Goal: Task Accomplishment & Management: Manage account settings

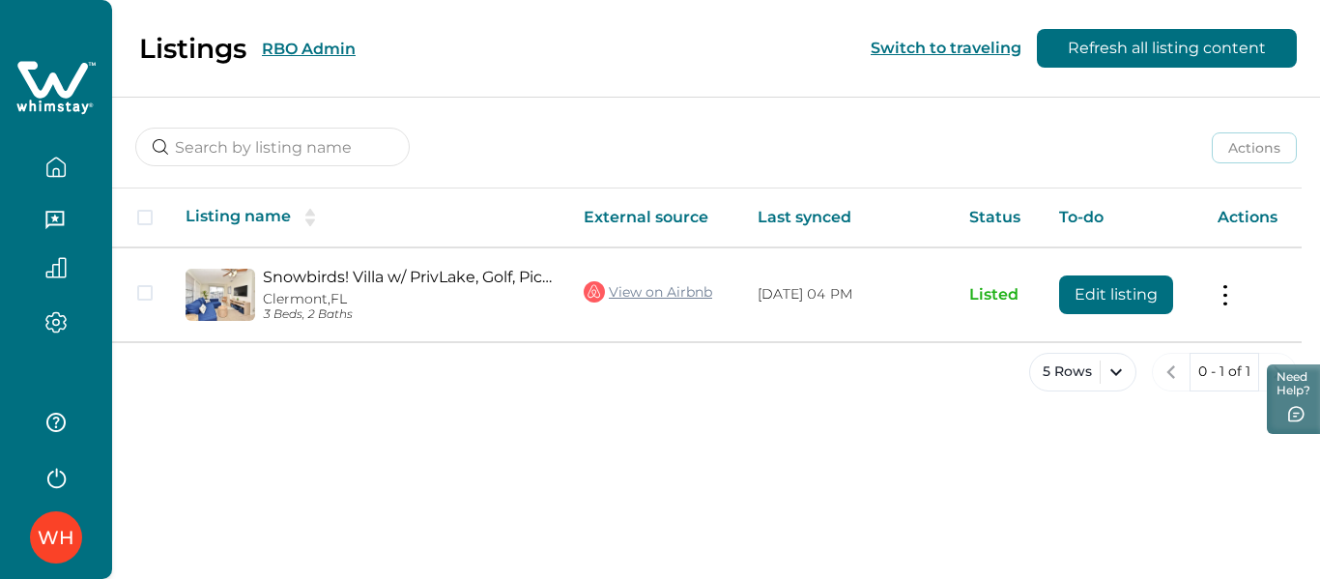
click at [72, 88] on icon at bounding box center [52, 79] width 71 height 37
click at [59, 77] on icon at bounding box center [55, 88] width 79 height 58
click at [295, 56] on button "RBO Admin" at bounding box center [309, 49] width 94 height 18
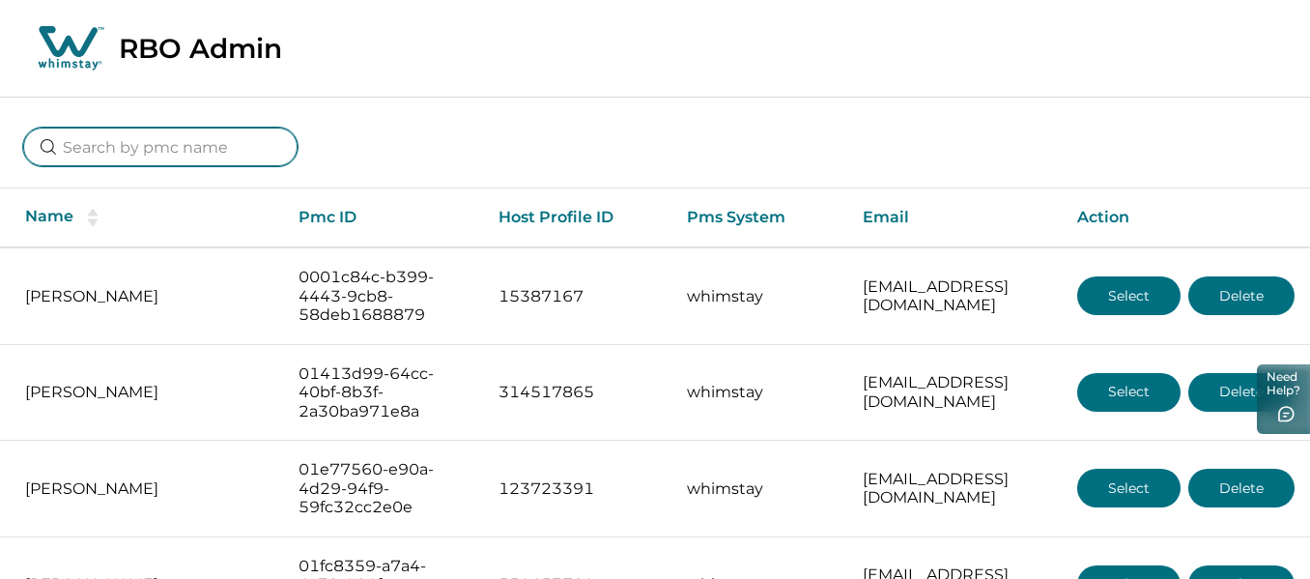
click at [162, 156] on input at bounding box center [160, 147] width 274 height 39
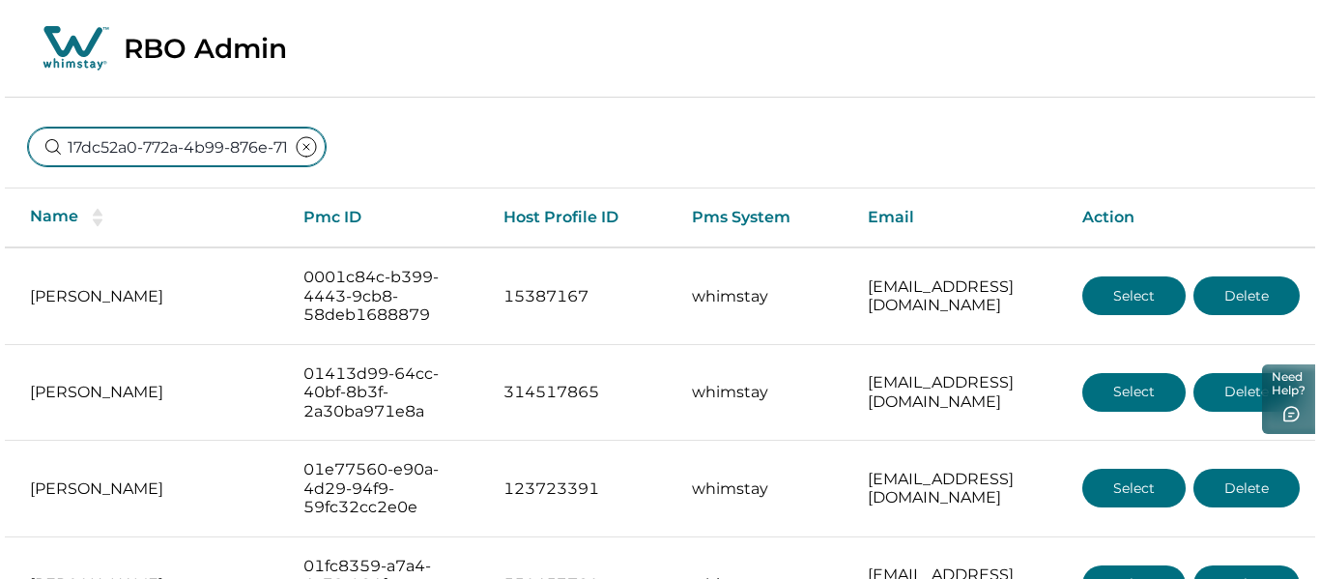
scroll to position [0, 121]
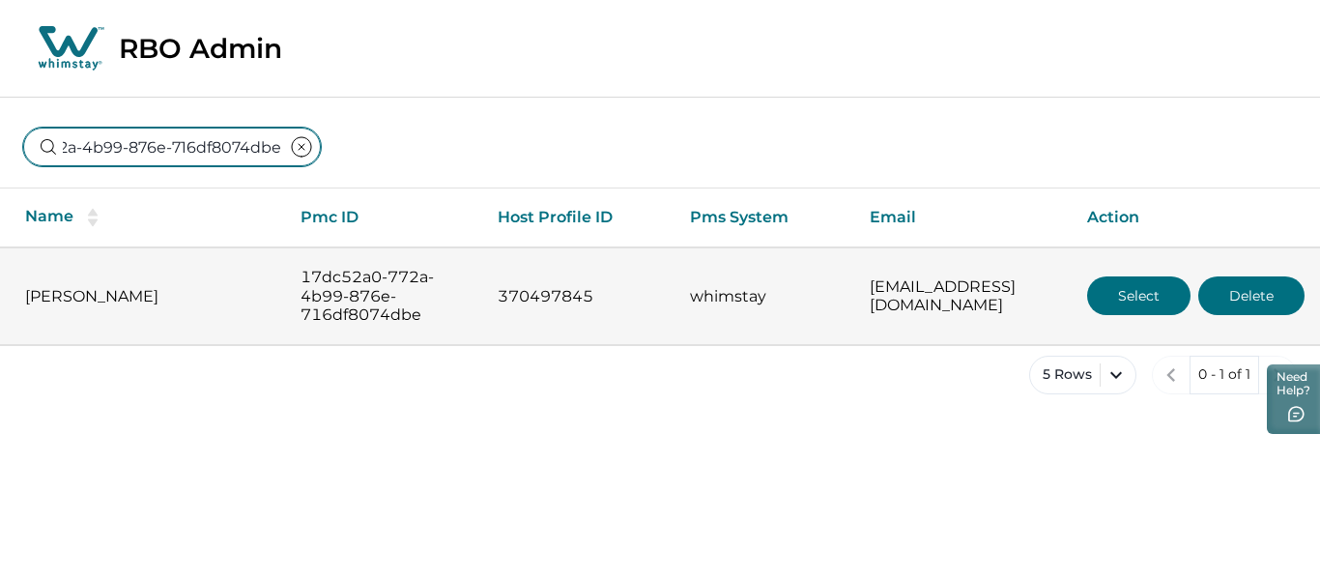
type input "17dc52a0-772a-4b99-876e-716df8074dbe"
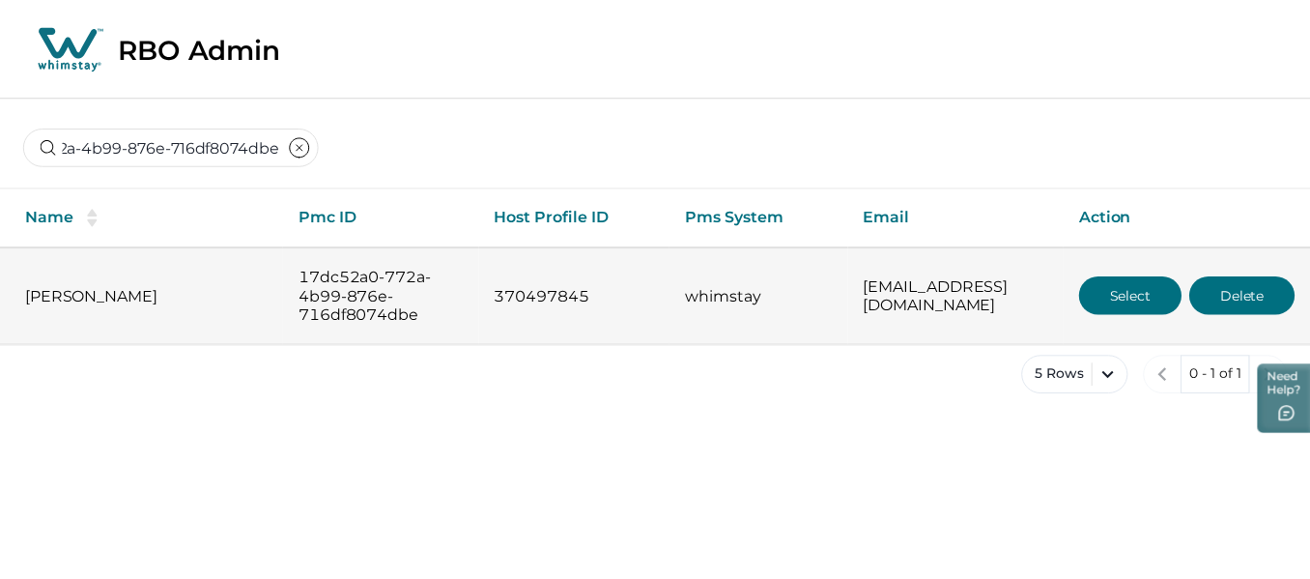
scroll to position [0, 0]
click at [1107, 296] on button "Select" at bounding box center [1138, 295] width 103 height 39
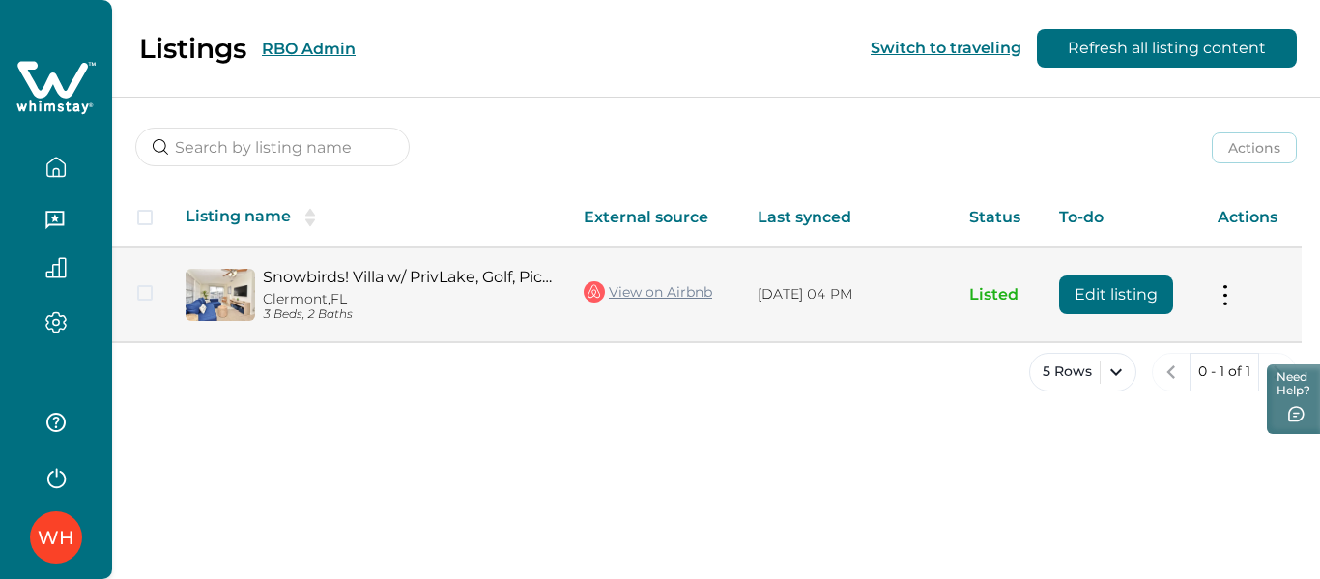
click at [1082, 311] on button "Edit listing" at bounding box center [1116, 294] width 114 height 39
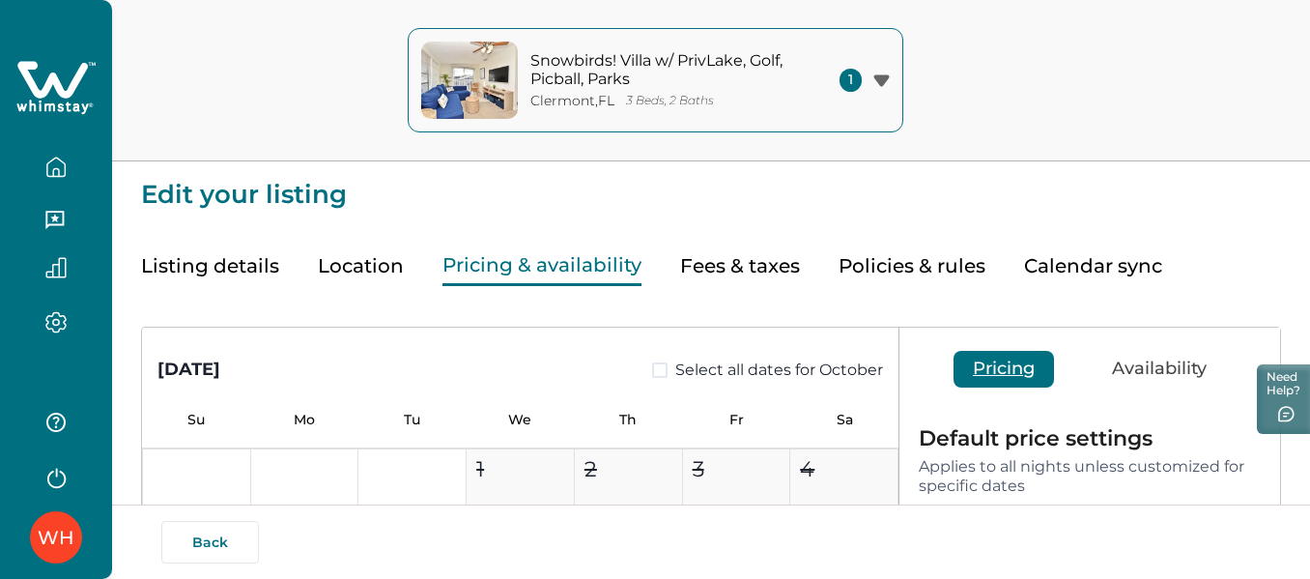
click at [577, 263] on button "Pricing & availability" at bounding box center [542, 266] width 199 height 40
type input "15"
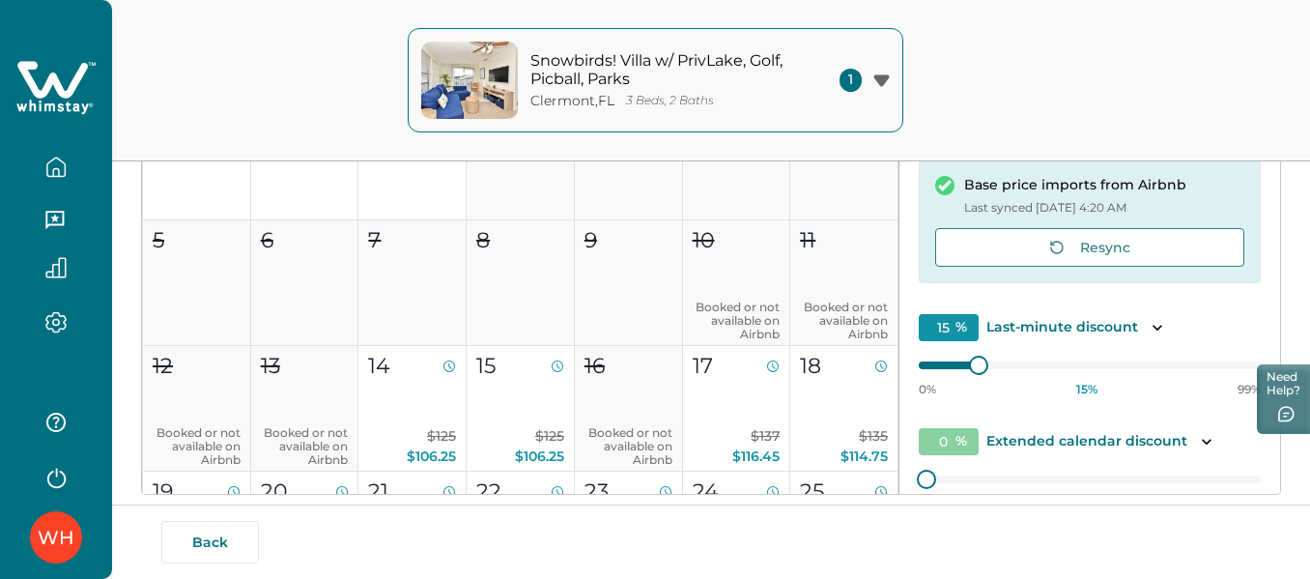
scroll to position [351, 0]
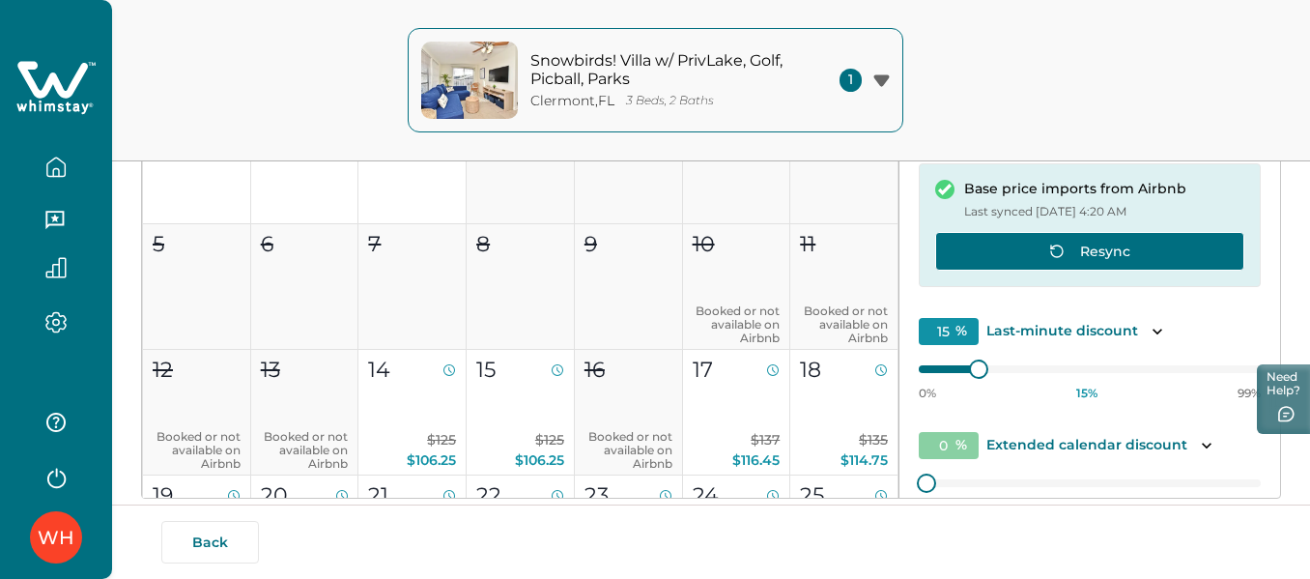
click at [1053, 254] on icon "button" at bounding box center [1056, 251] width 15 height 15
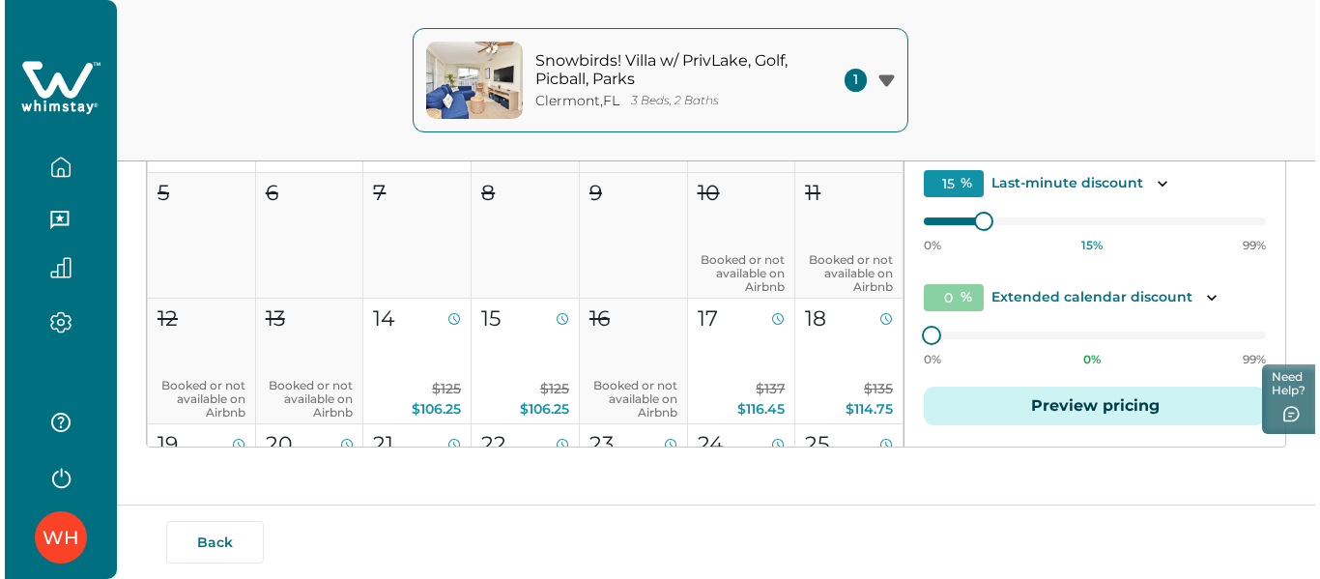
scroll to position [100, 0]
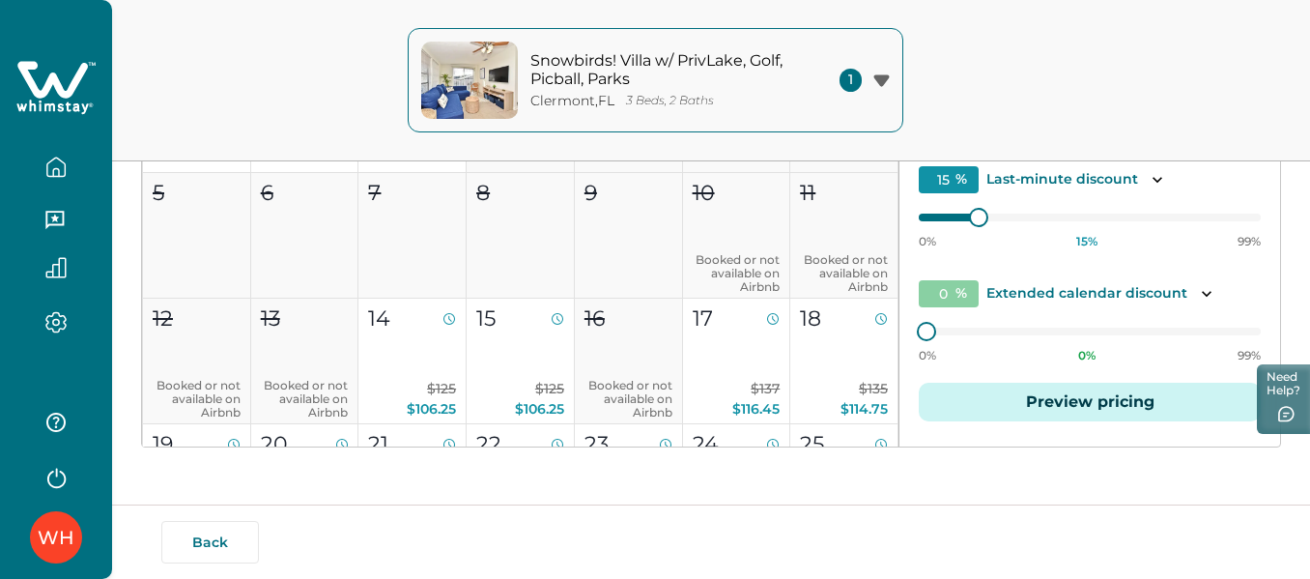
click at [1131, 400] on button "Preview pricing" at bounding box center [1090, 402] width 342 height 39
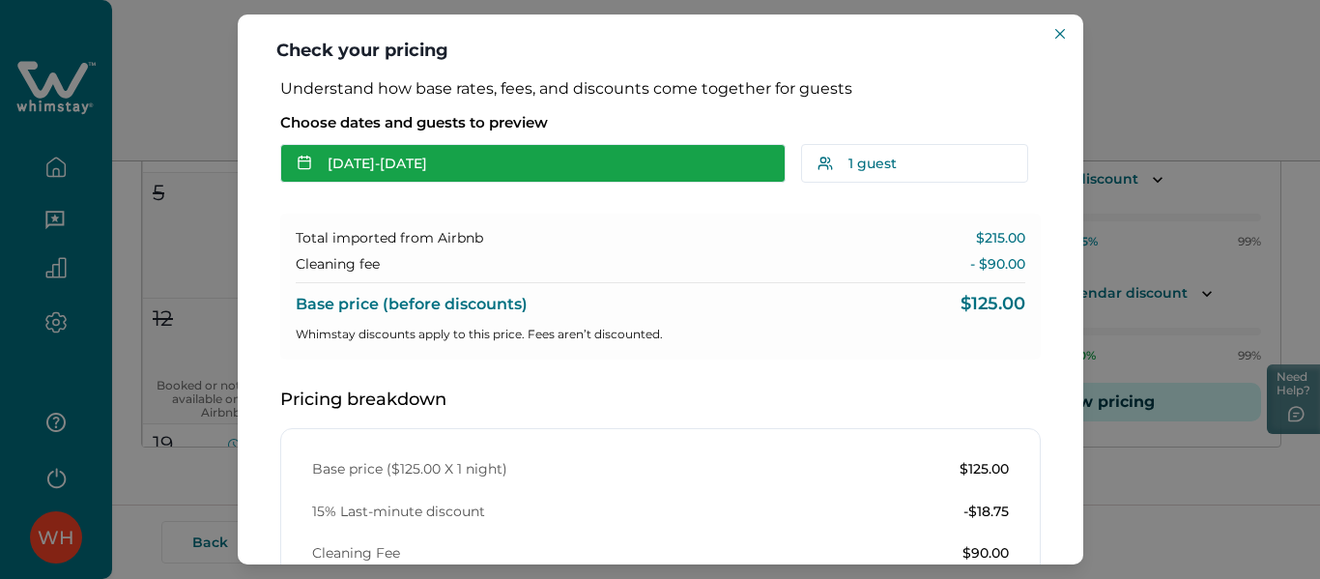
click at [708, 160] on button "[DATE] - [DATE]" at bounding box center [532, 163] width 505 height 39
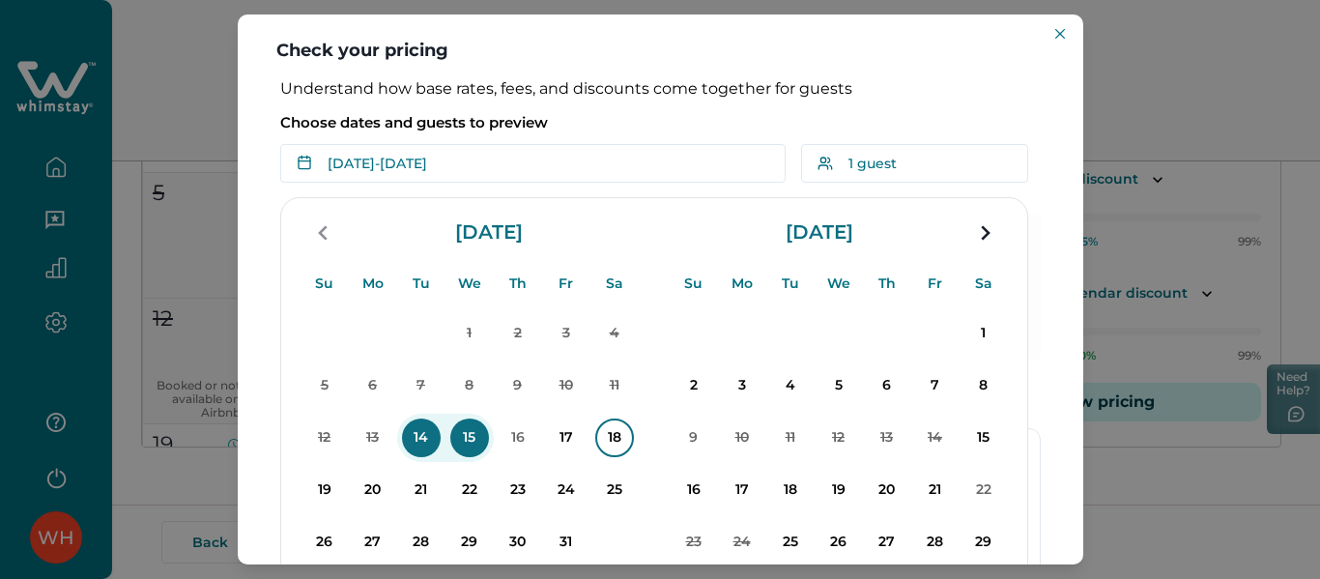
click at [605, 446] on p "18" at bounding box center [614, 437] width 39 height 39
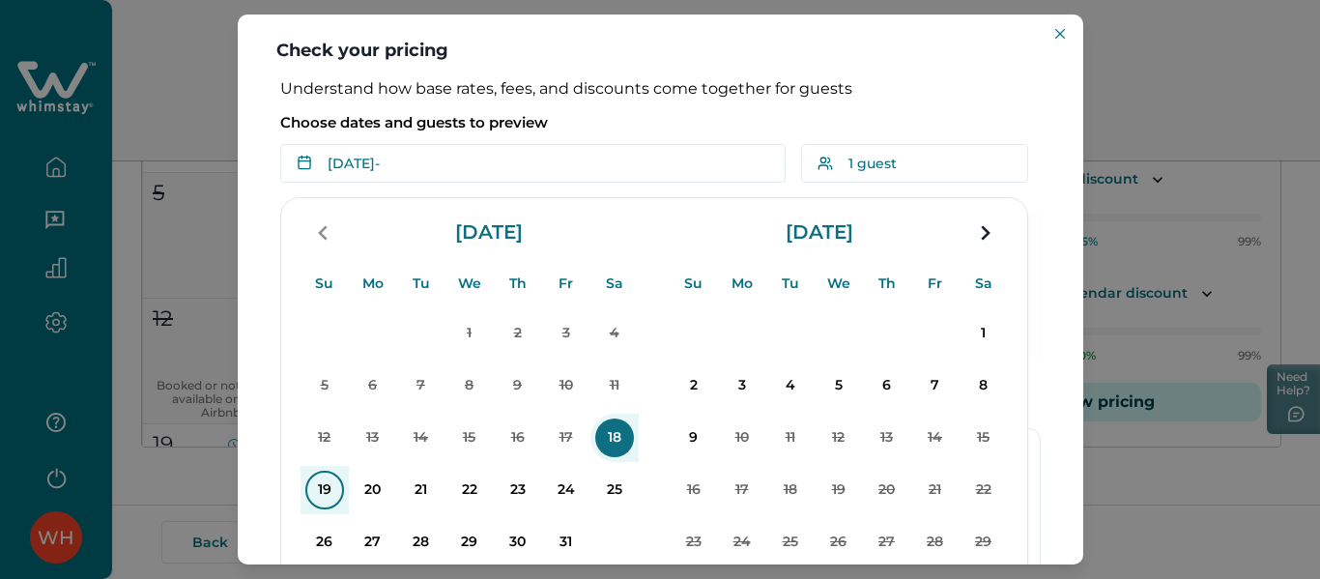
click at [319, 500] on p "19" at bounding box center [324, 490] width 39 height 39
